Goal: Find specific page/section: Find specific page/section

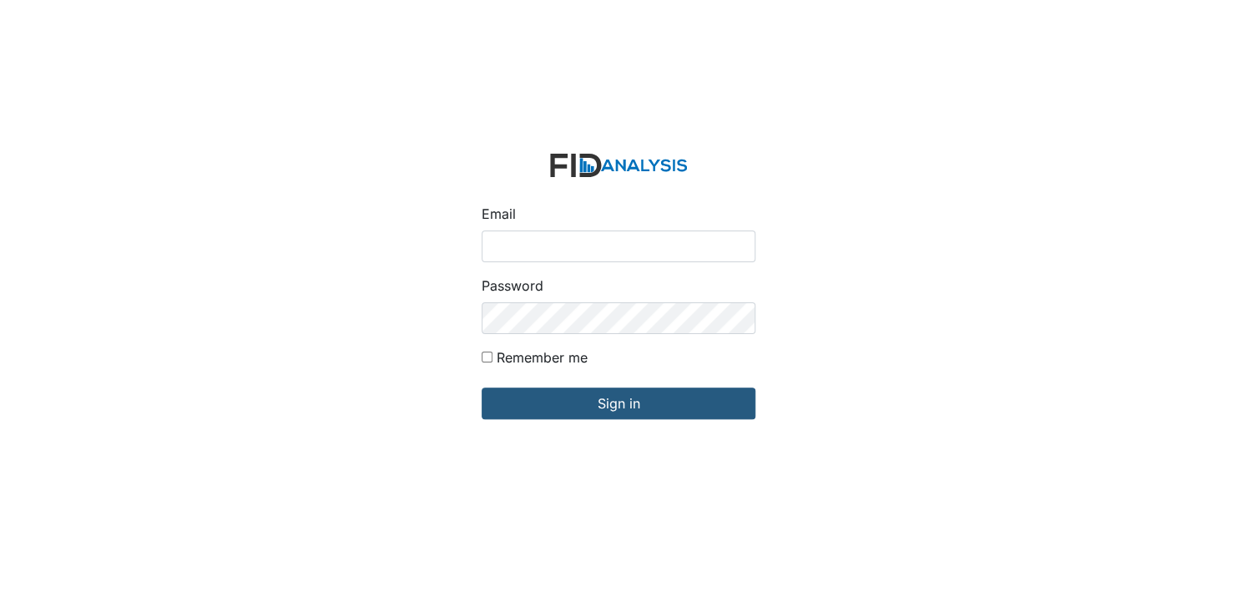
click at [538, 242] on input "Email" at bounding box center [619, 246] width 274 height 32
type input "[EMAIL_ADDRESS][DOMAIN_NAME]"
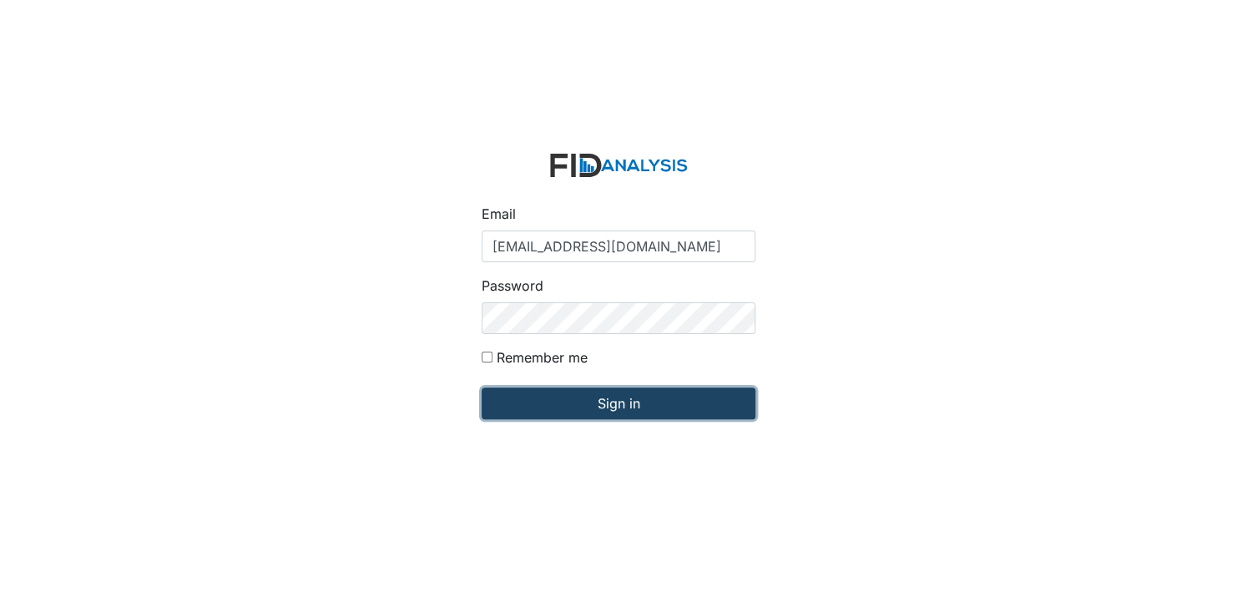
click at [612, 406] on input "Sign in" at bounding box center [619, 403] width 274 height 32
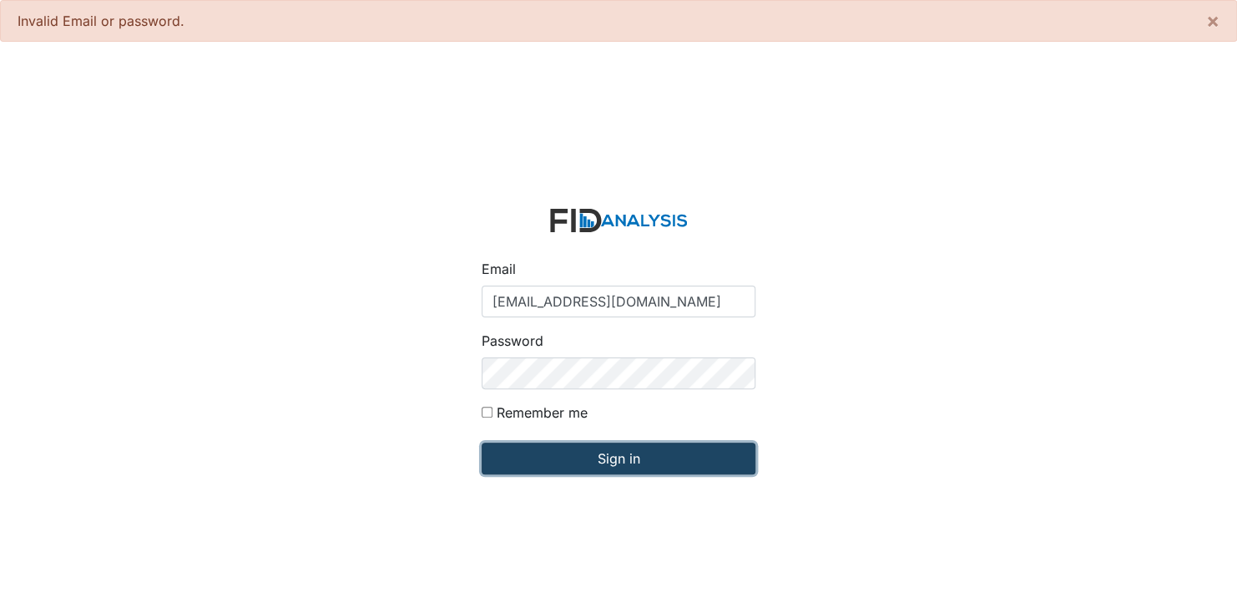
click at [629, 459] on input "Sign in" at bounding box center [619, 458] width 274 height 32
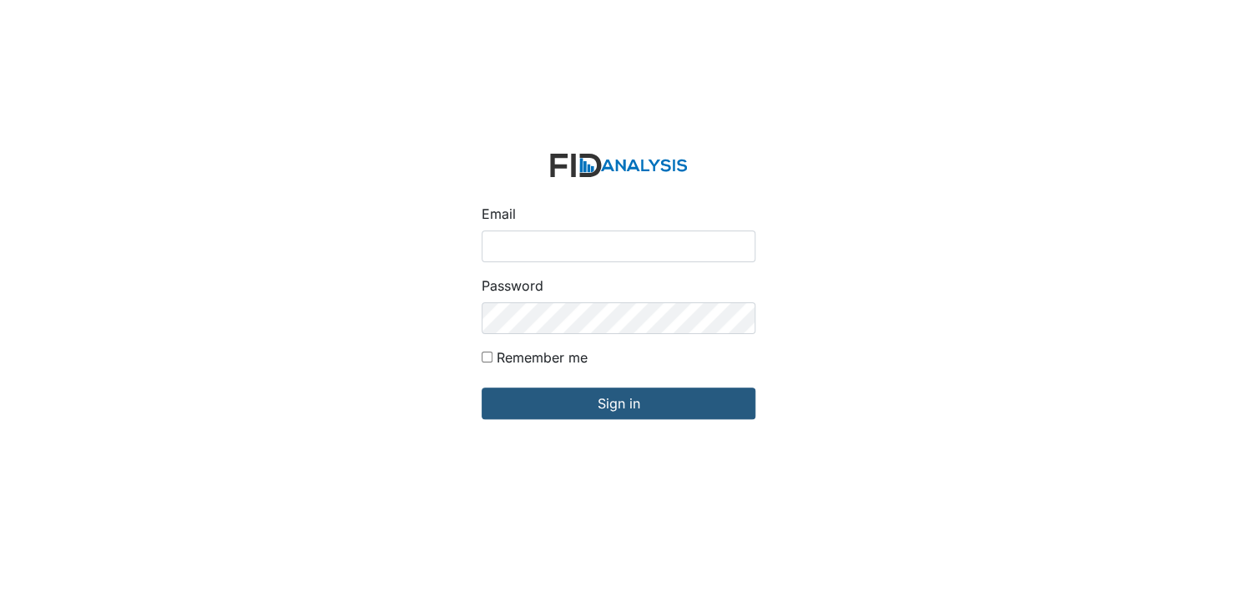
click at [527, 234] on input "Email" at bounding box center [619, 246] width 274 height 32
type input "[EMAIL_ADDRESS][DOMAIN_NAME]"
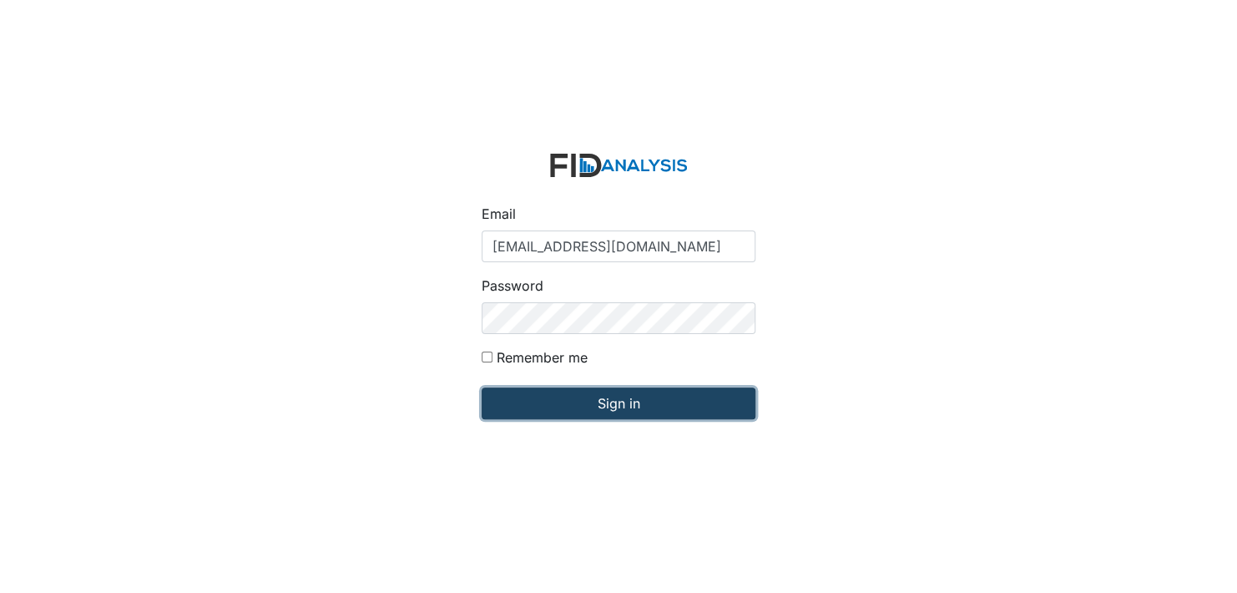
click at [629, 402] on input "Sign in" at bounding box center [619, 403] width 274 height 32
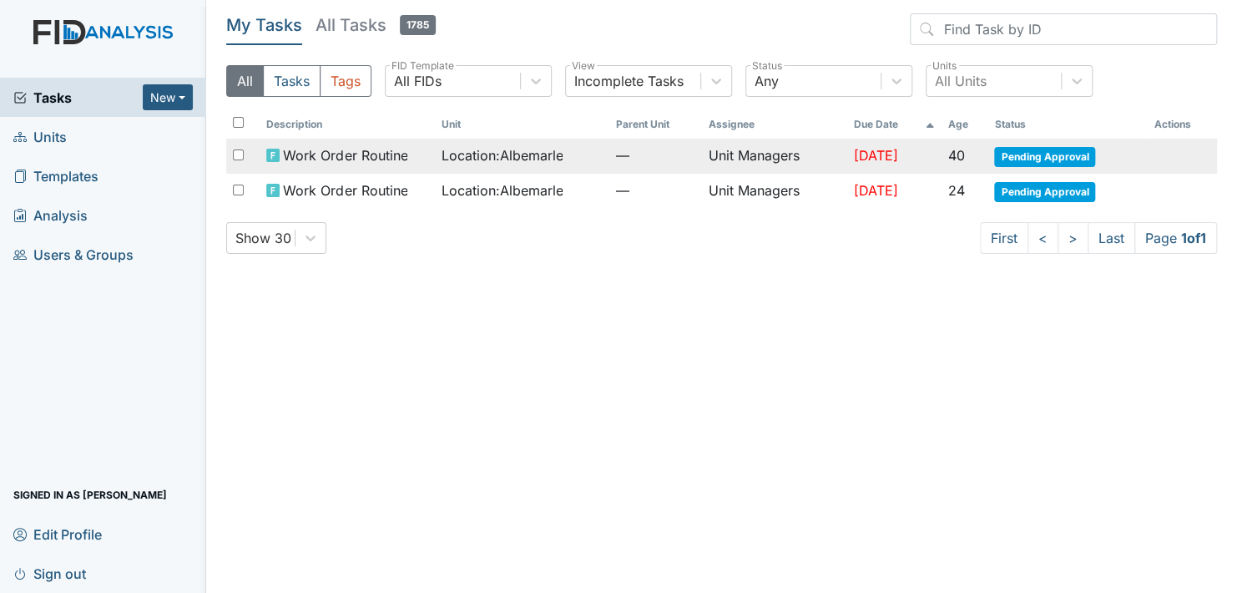
click at [1037, 155] on span "Pending Approval" at bounding box center [1044, 157] width 101 height 20
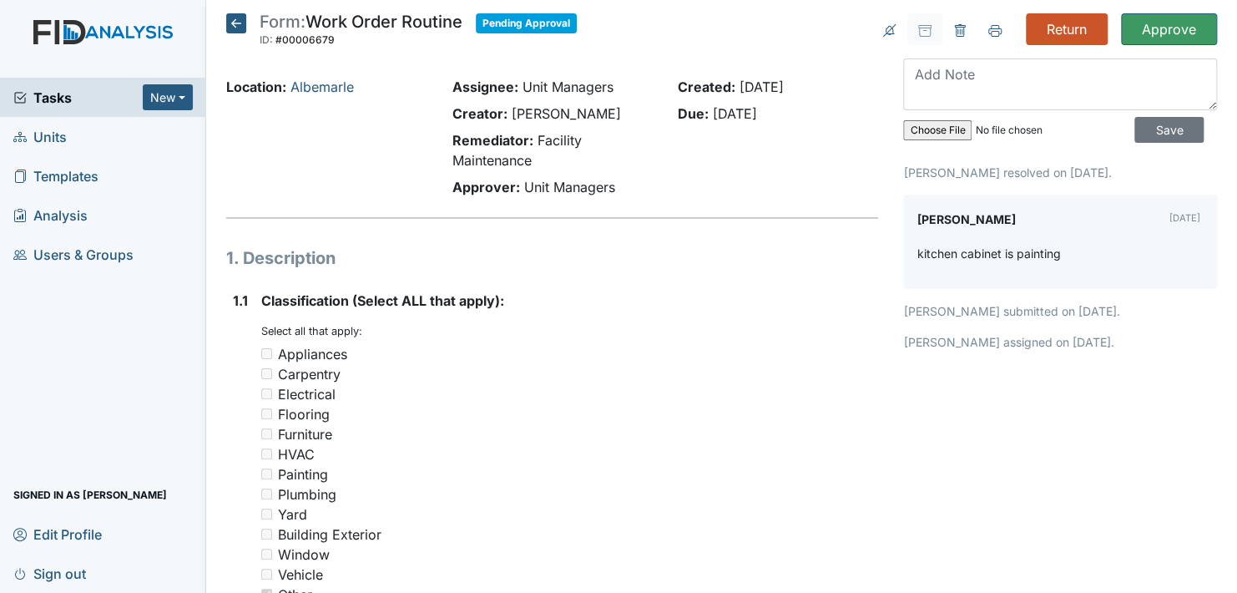
click at [233, 18] on icon at bounding box center [236, 23] width 20 height 20
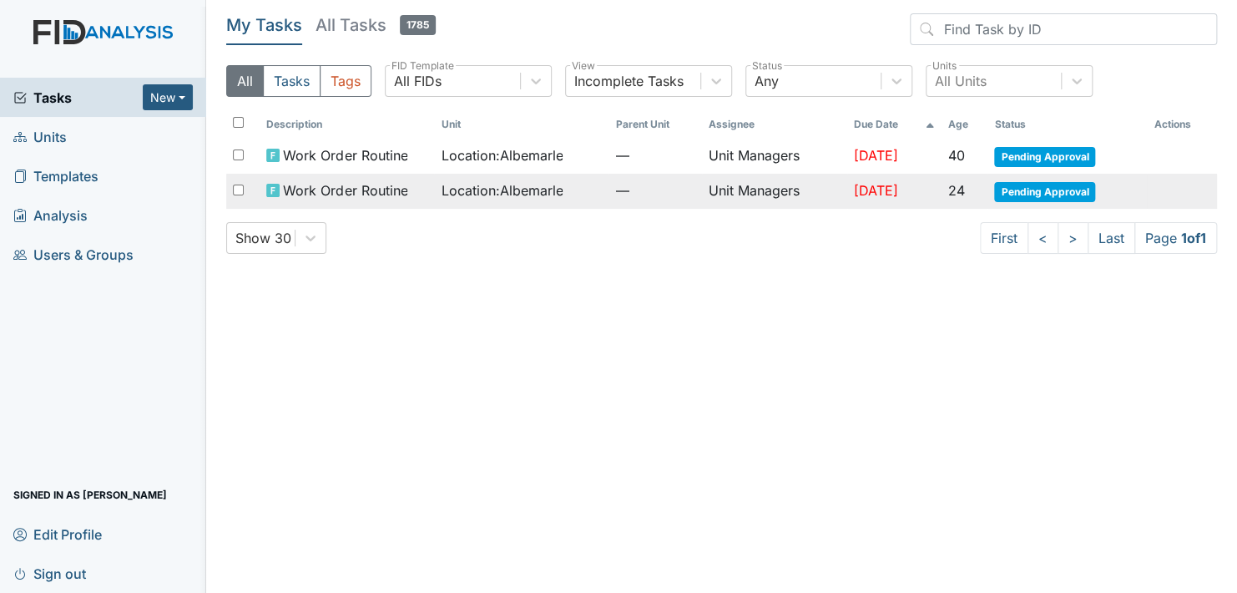
click at [1046, 190] on span "Pending Approval" at bounding box center [1044, 192] width 101 height 20
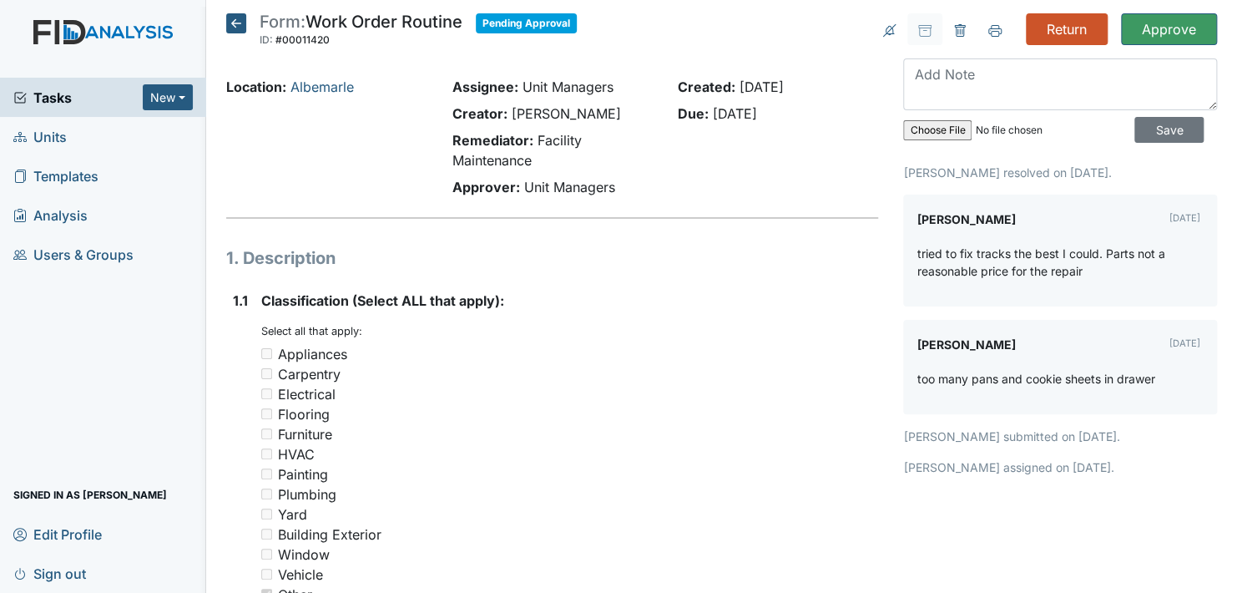
click at [235, 24] on icon at bounding box center [236, 23] width 20 height 20
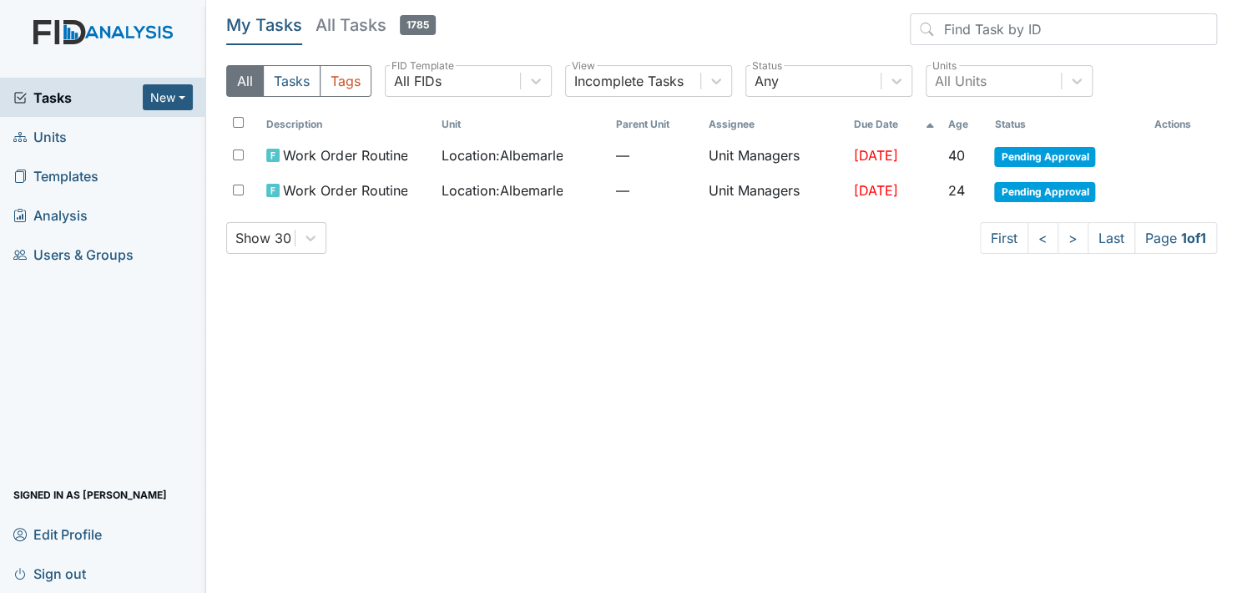
click at [63, 137] on span "Units" at bounding box center [39, 137] width 53 height 26
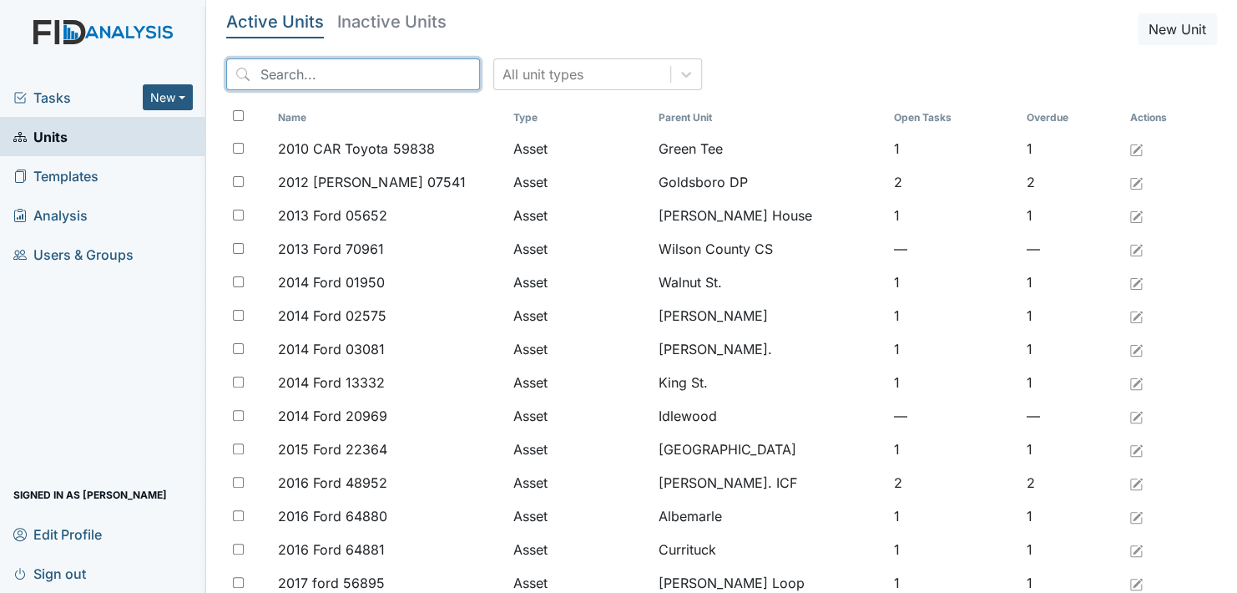
click at [275, 76] on input "search" at bounding box center [353, 74] width 254 height 32
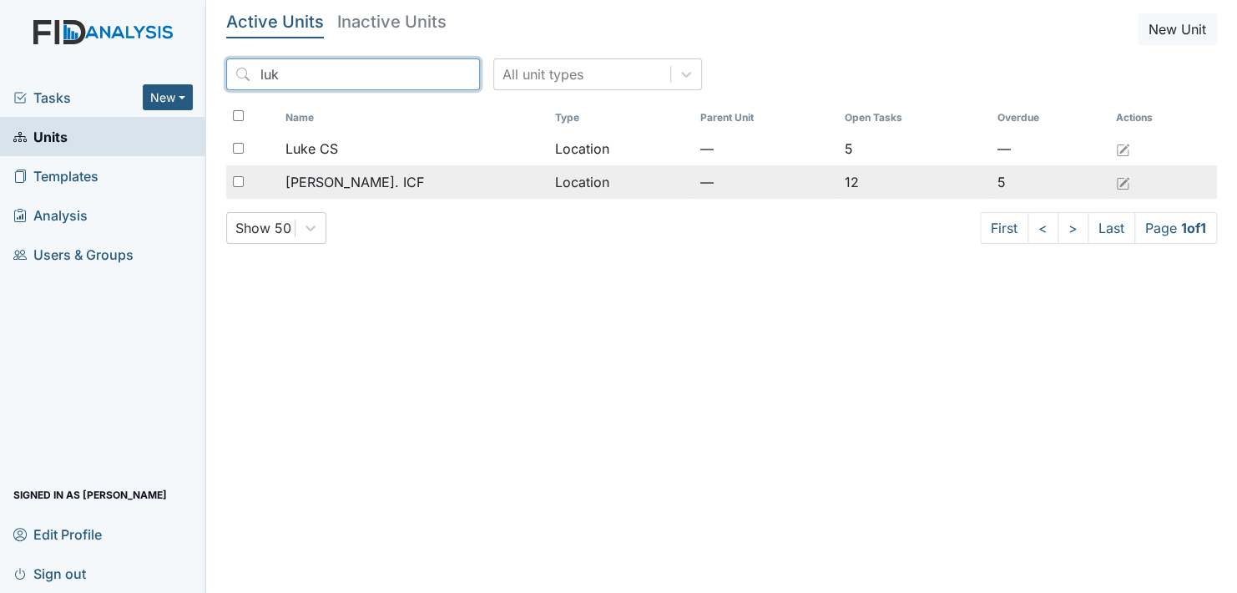
type input "luk"
click at [329, 182] on span "[PERSON_NAME]. ICF" at bounding box center [354, 182] width 139 height 20
